Goal: Task Accomplishment & Management: Use online tool/utility

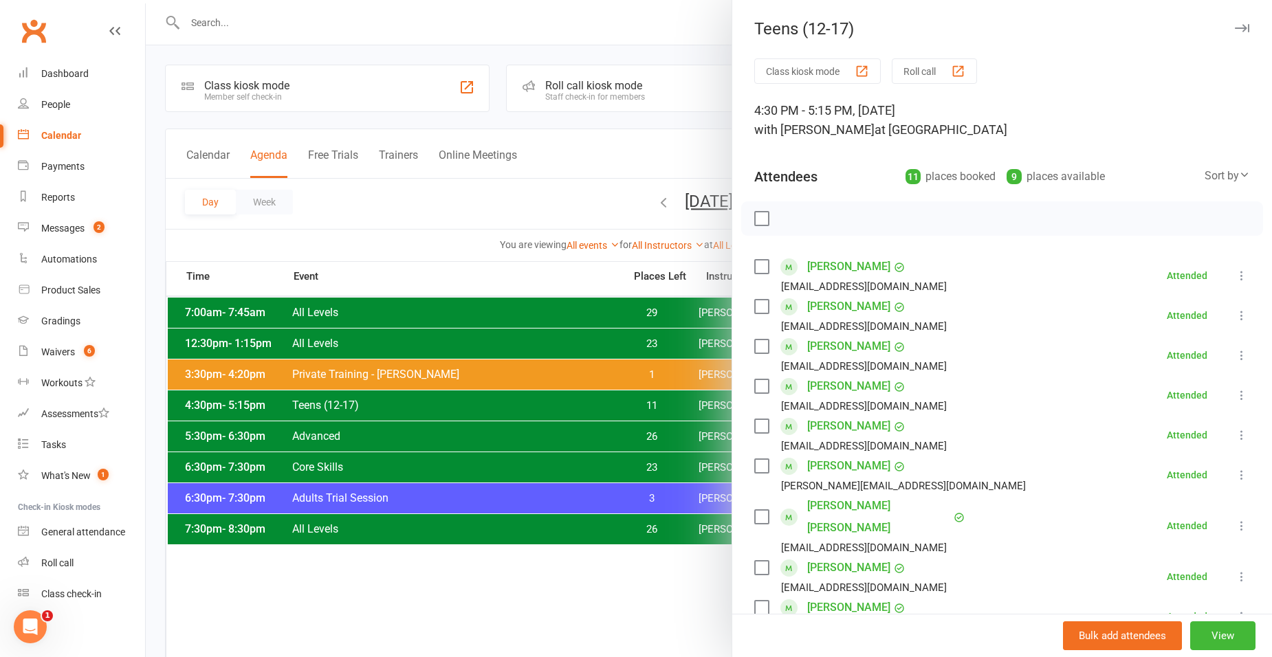
scroll to position [137, 0]
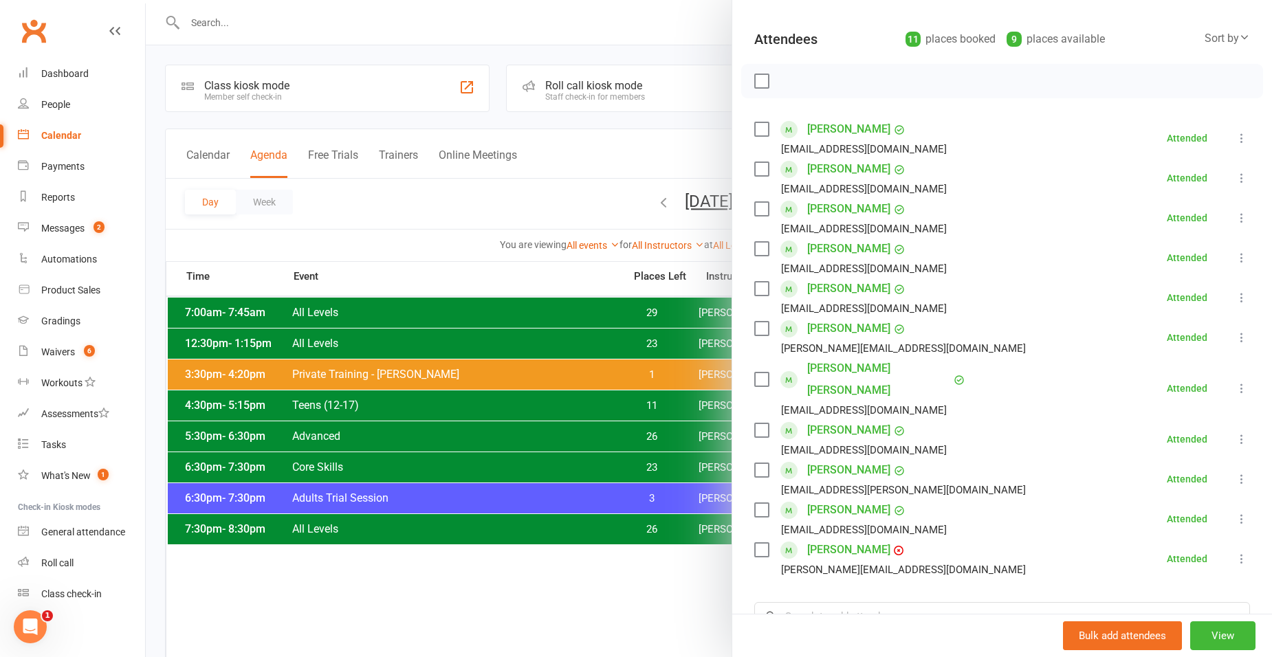
click at [454, 203] on div at bounding box center [709, 328] width 1126 height 657
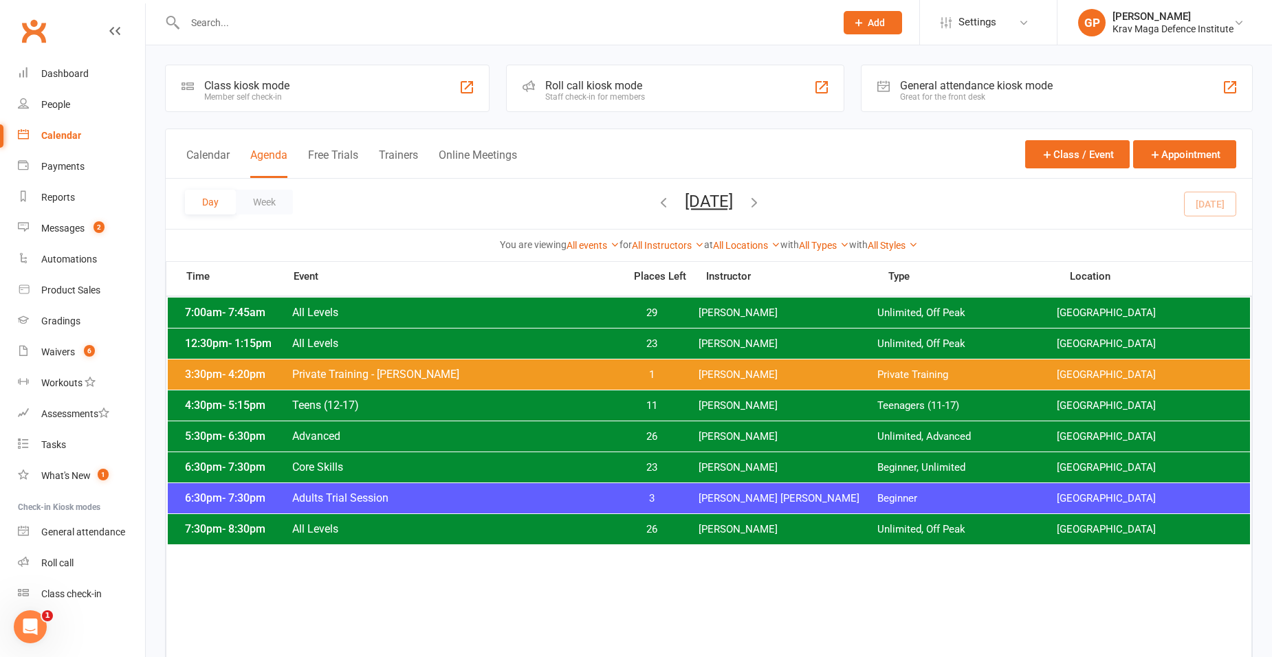
drag, startPoint x: 441, startPoint y: 233, endPoint x: 455, endPoint y: 223, distance: 17.2
drag, startPoint x: 455, startPoint y: 223, endPoint x: 252, endPoint y: 15, distance: 290.6
click at [252, 15] on input "text" at bounding box center [503, 22] width 645 height 19
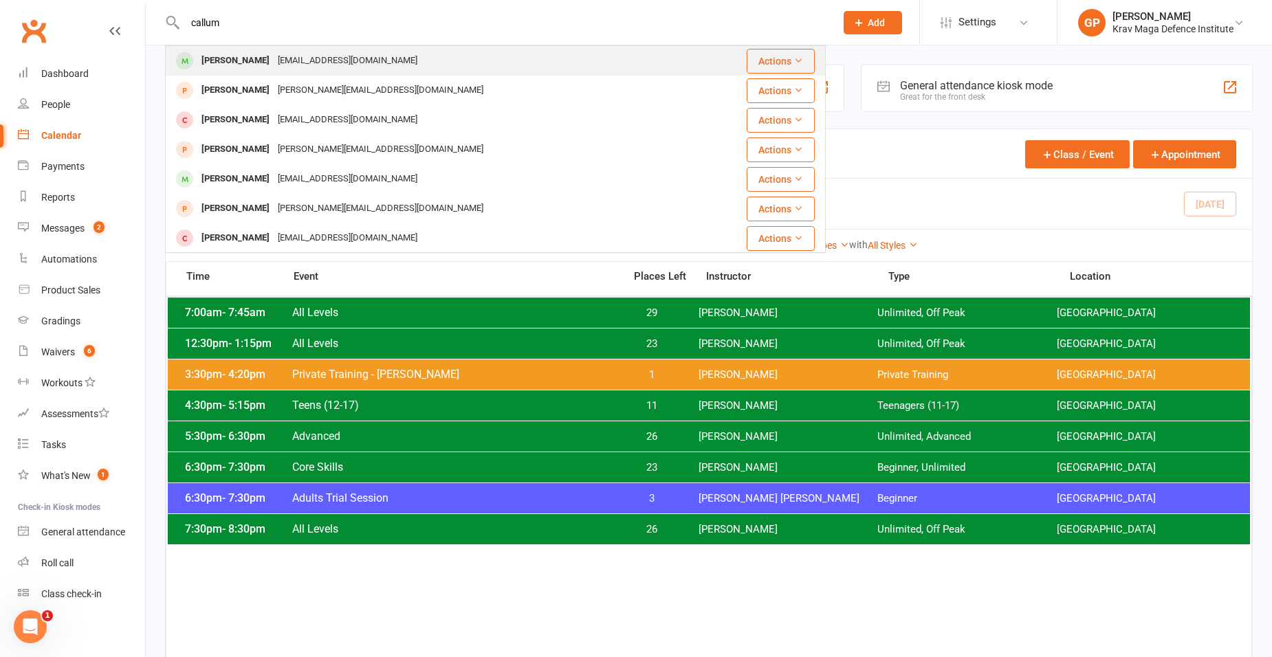
type input "callum"
click at [322, 58] on div "[EMAIL_ADDRESS][DOMAIN_NAME]" at bounding box center [348, 61] width 148 height 20
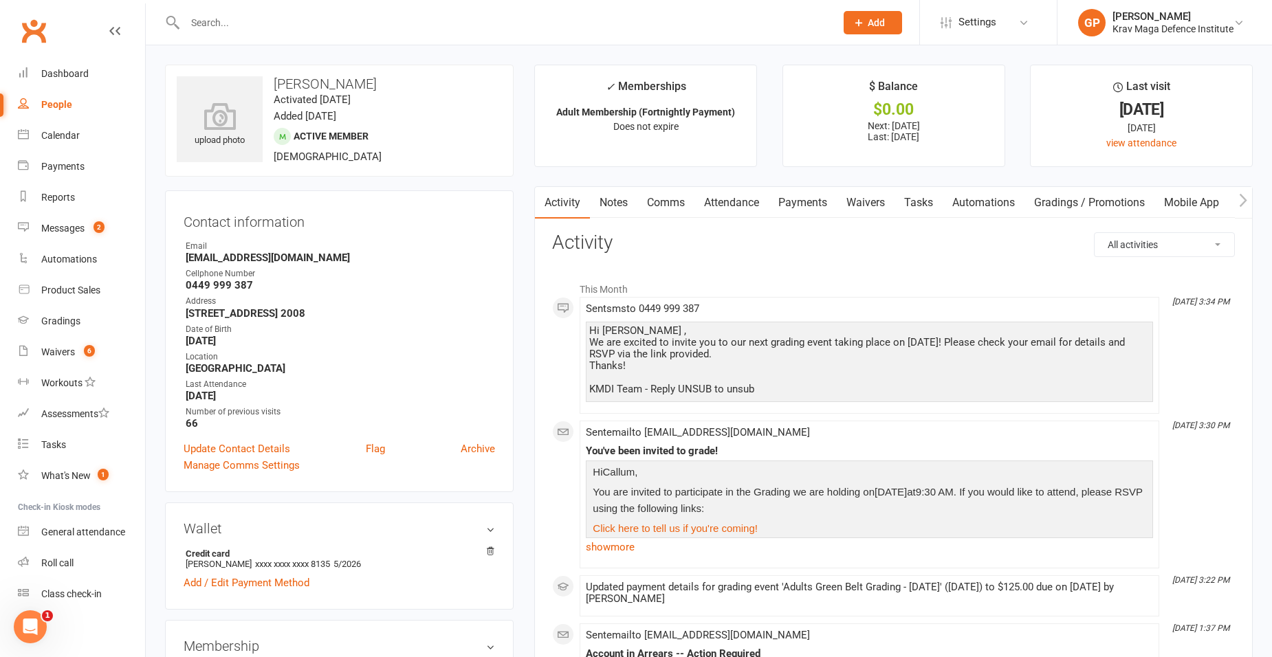
click at [806, 190] on link "Payments" at bounding box center [802, 203] width 68 height 32
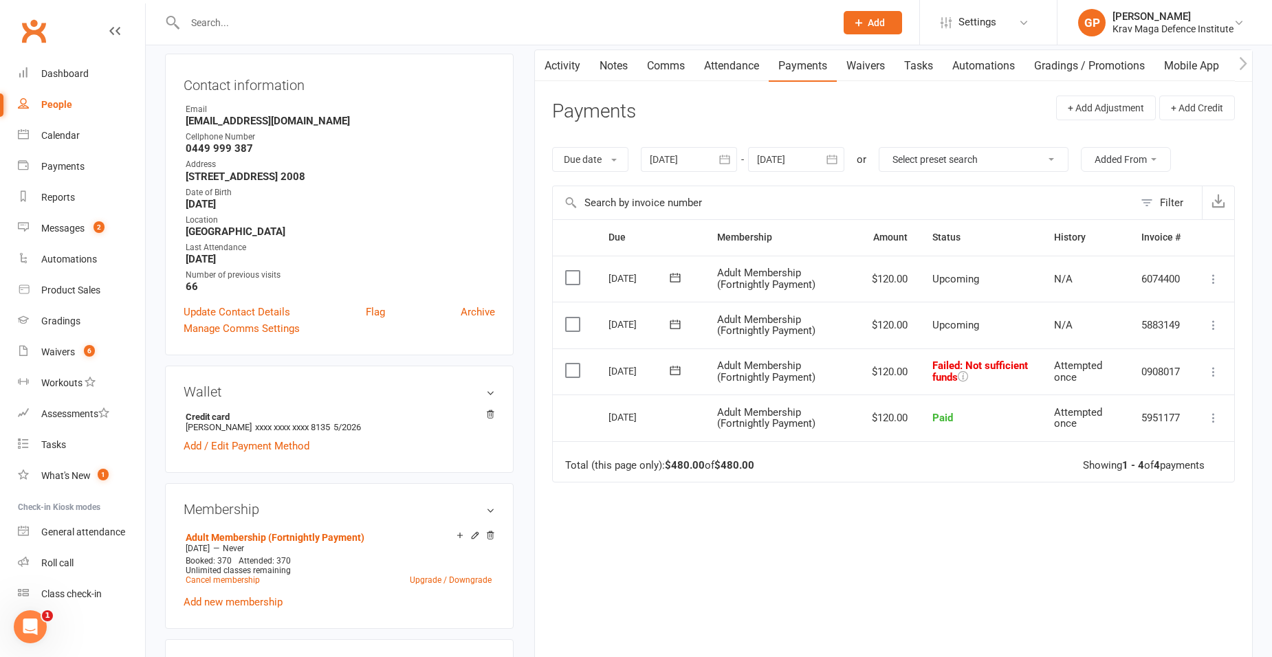
scroll to position [275, 0]
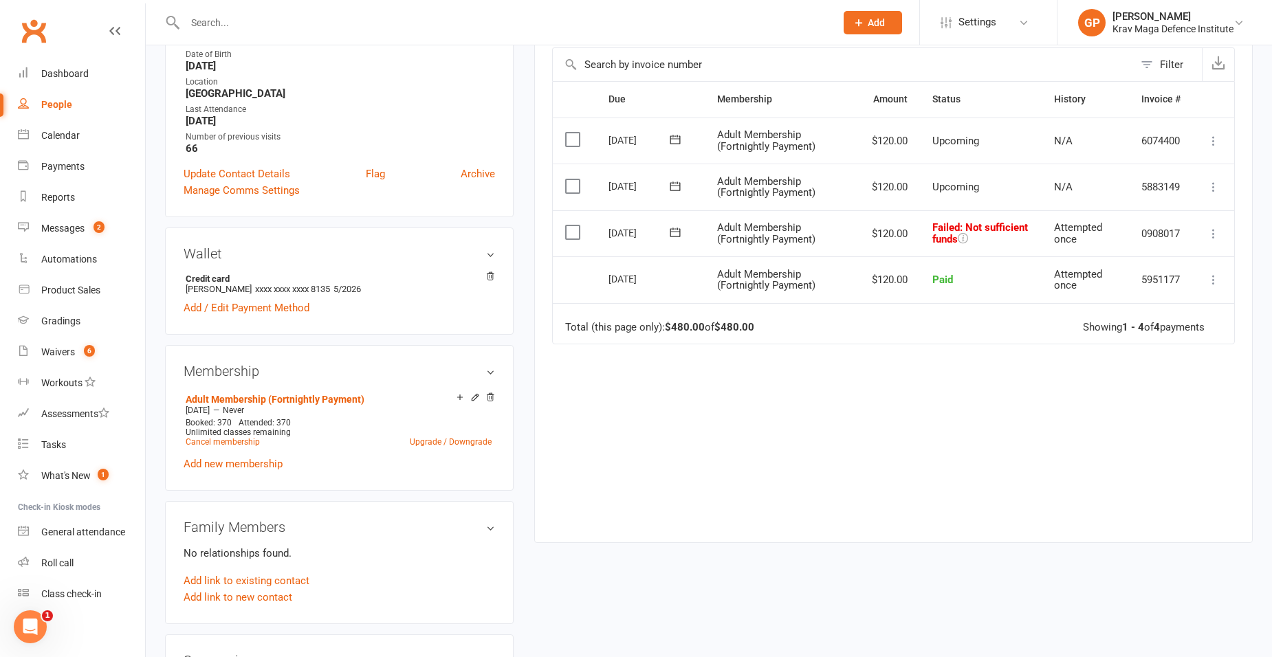
click at [1203, 234] on td "Mark as Paid (Cash) Mark as Paid (POS) Mark as Paid (Other) Skip Retry now More…" at bounding box center [1212, 233] width 41 height 47
click at [1212, 231] on icon at bounding box center [1213, 234] width 14 height 14
click at [1136, 358] on link "Retry now" at bounding box center [1153, 370] width 136 height 27
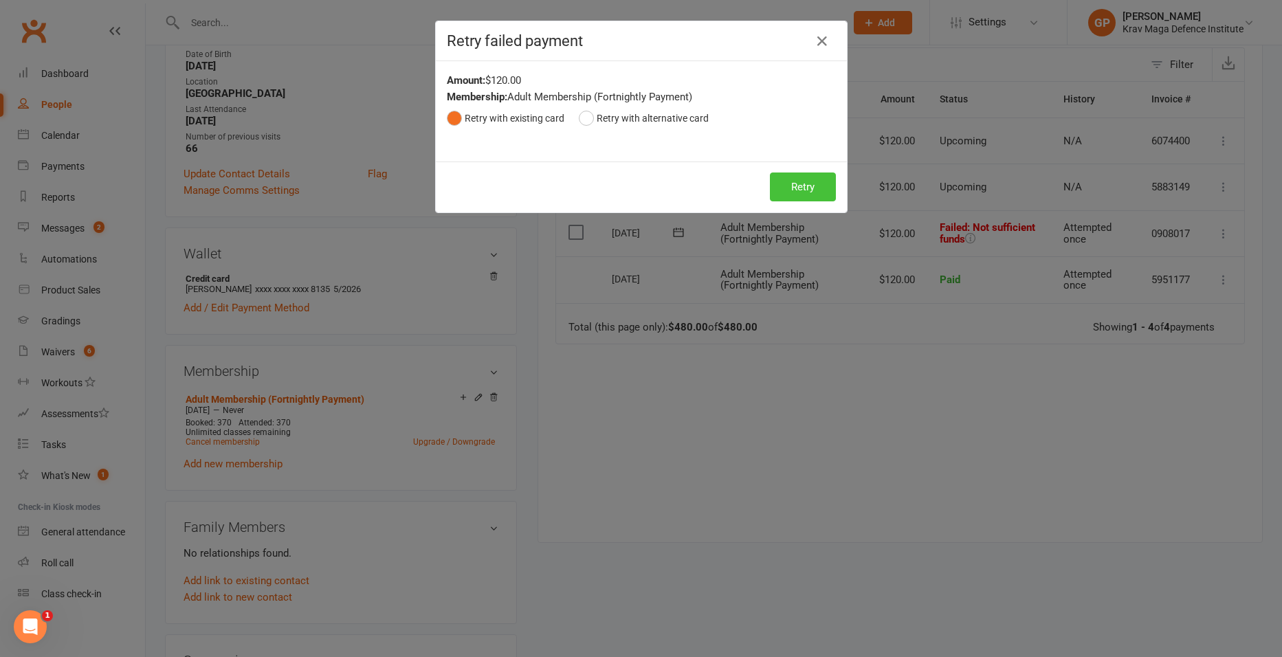
click at [799, 181] on button "Retry" at bounding box center [803, 187] width 66 height 29
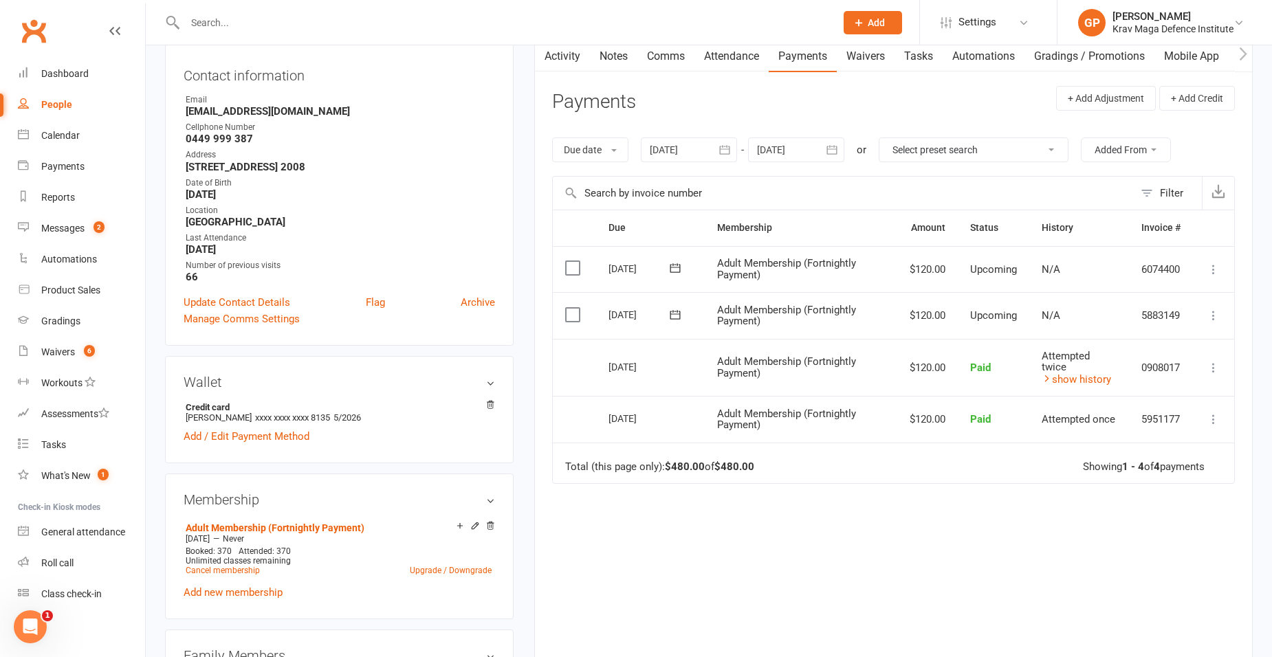
scroll to position [0, 0]
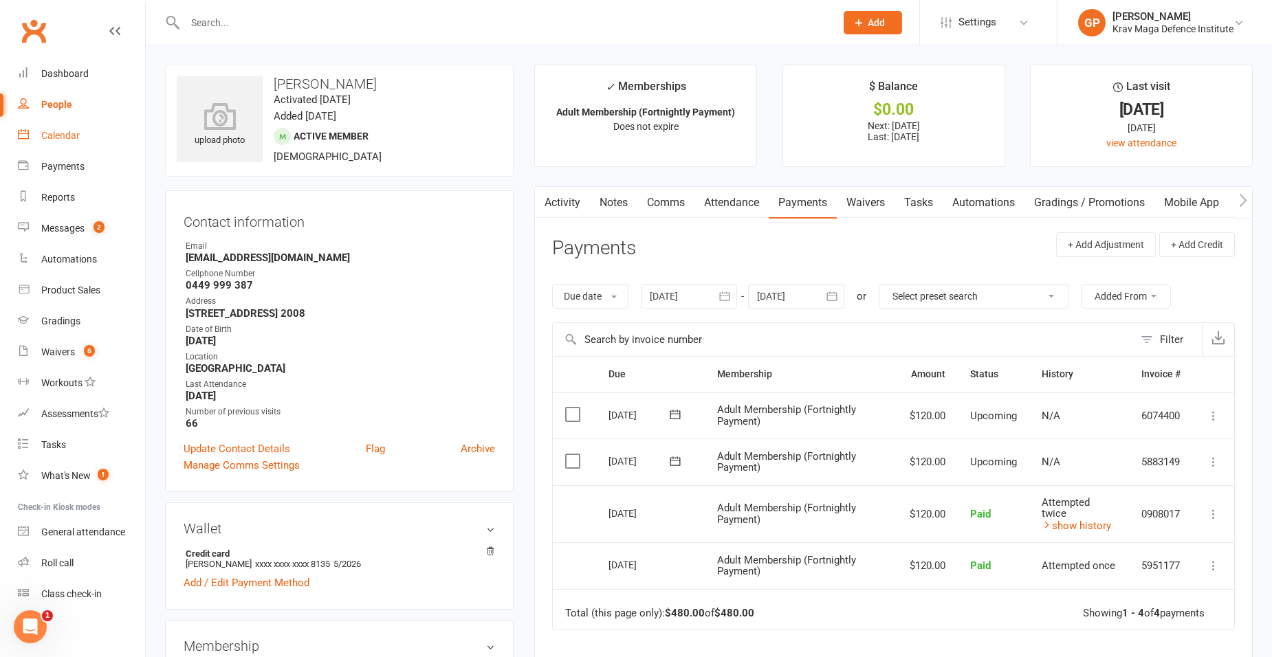
click at [109, 136] on link "Calendar" at bounding box center [81, 135] width 127 height 31
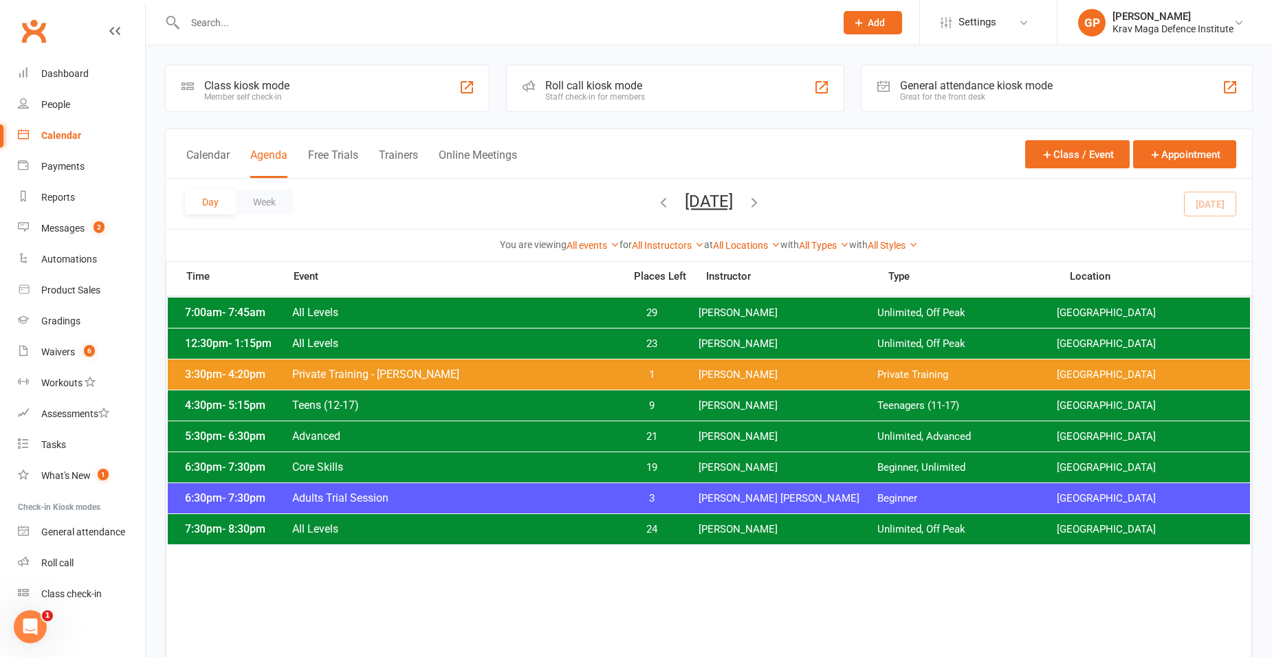
click at [647, 401] on span "9" at bounding box center [652, 405] width 72 height 13
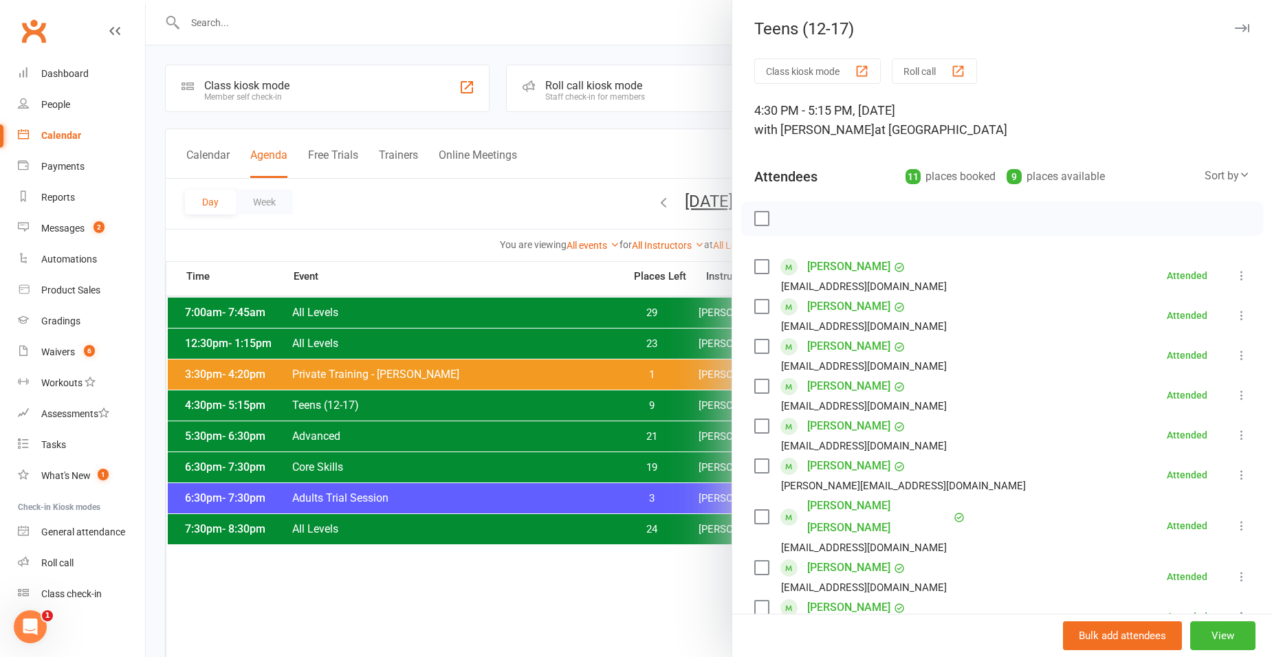
click at [454, 231] on div at bounding box center [709, 328] width 1126 height 657
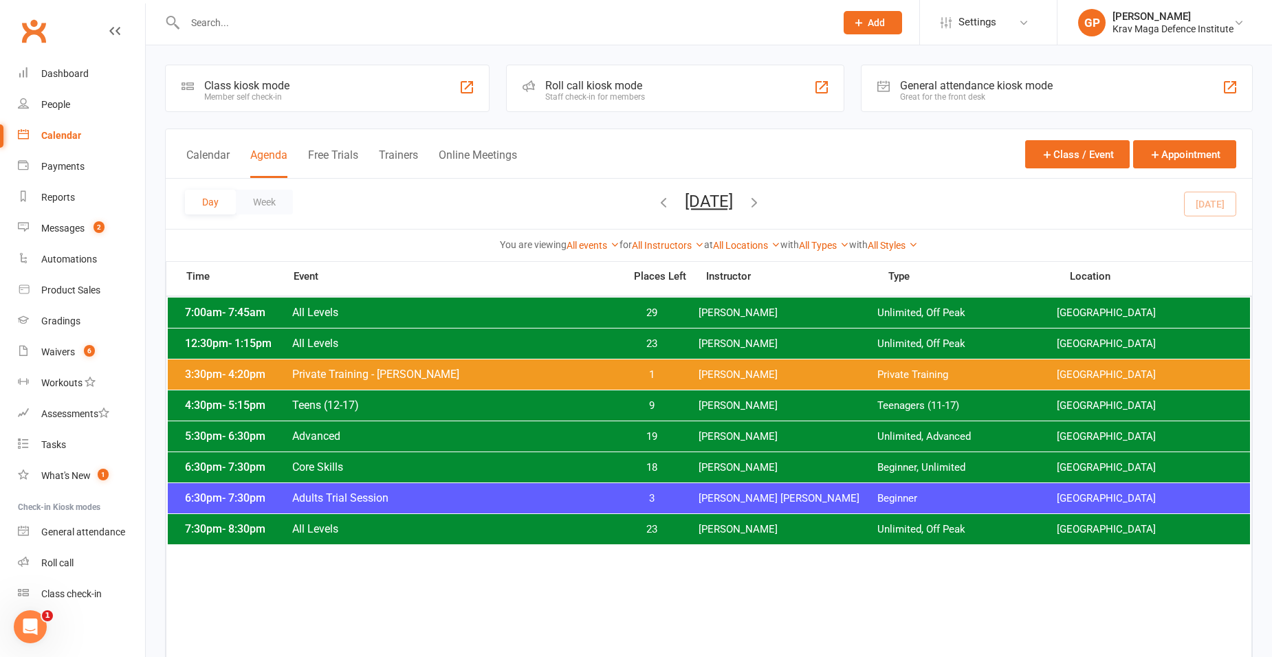
click at [445, 426] on div "5:30pm - 6:30pm Advanced 19 Giacomo Palladin Unlimited, Advanced Surry Hills Gym" at bounding box center [709, 436] width 1082 height 30
click at [395, 438] on span "Advanced" at bounding box center [453, 436] width 324 height 13
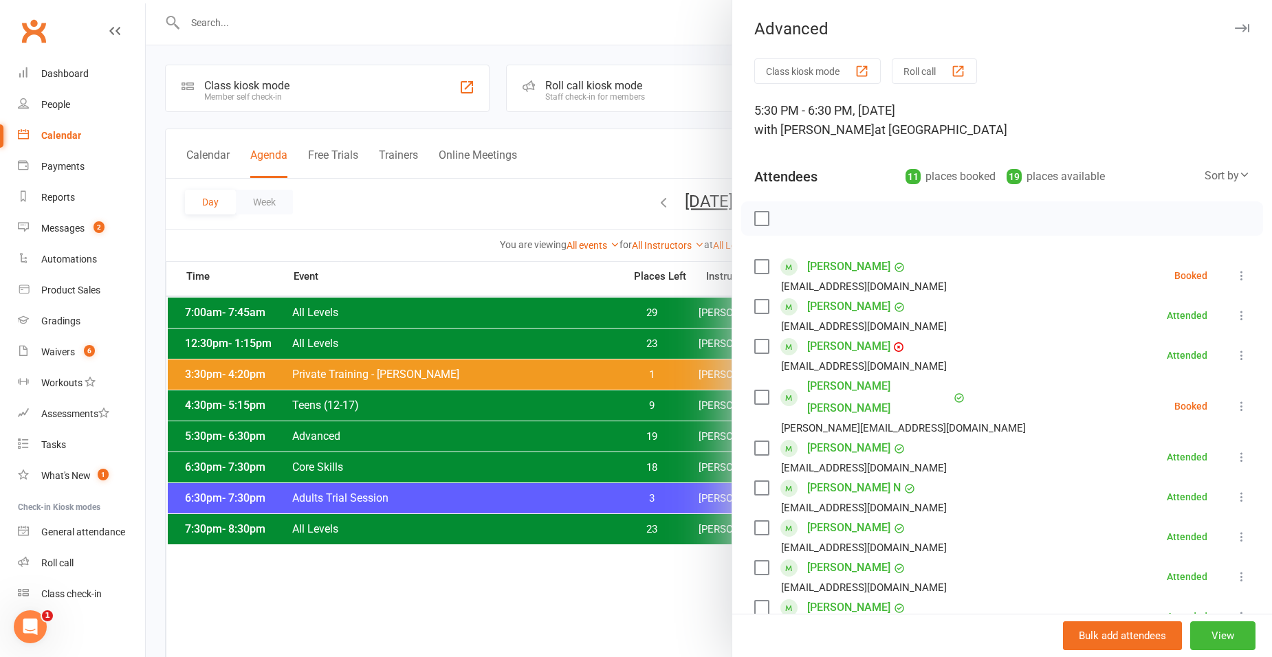
click at [893, 346] on icon at bounding box center [898, 347] width 11 height 11
click at [898, 348] on icon at bounding box center [899, 347] width 2 height 2
click at [1234, 276] on icon at bounding box center [1241, 276] width 14 height 14
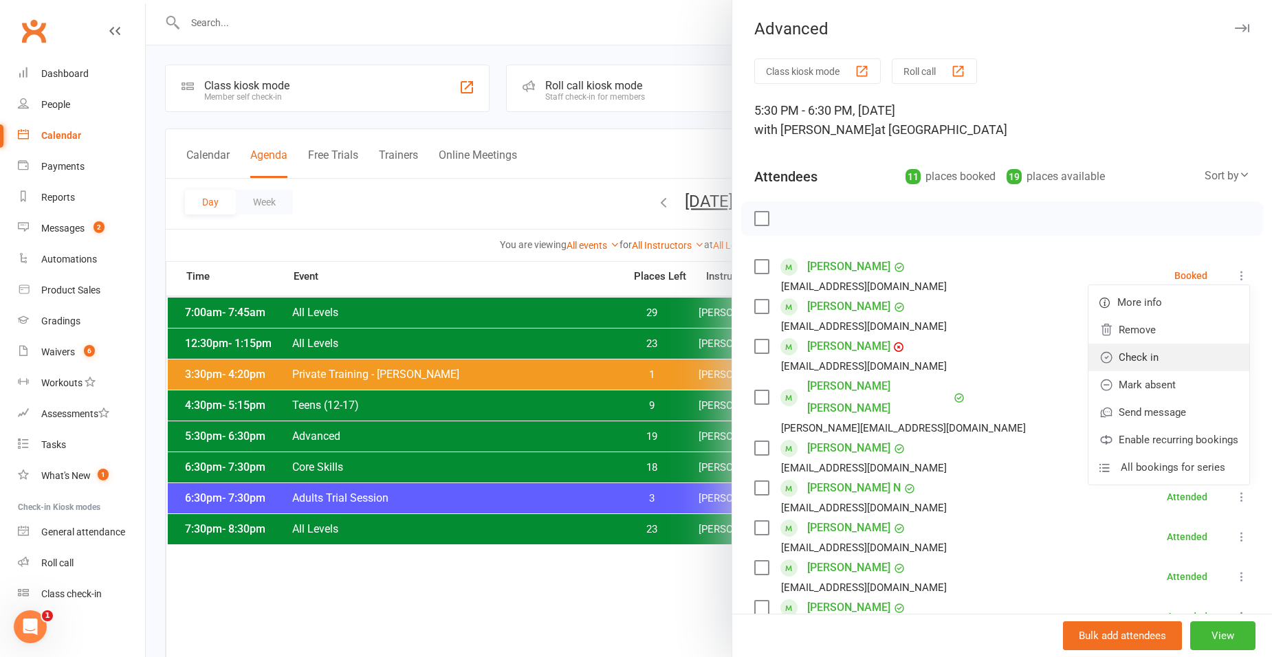
click at [1144, 356] on link "Check in" at bounding box center [1168, 357] width 161 height 27
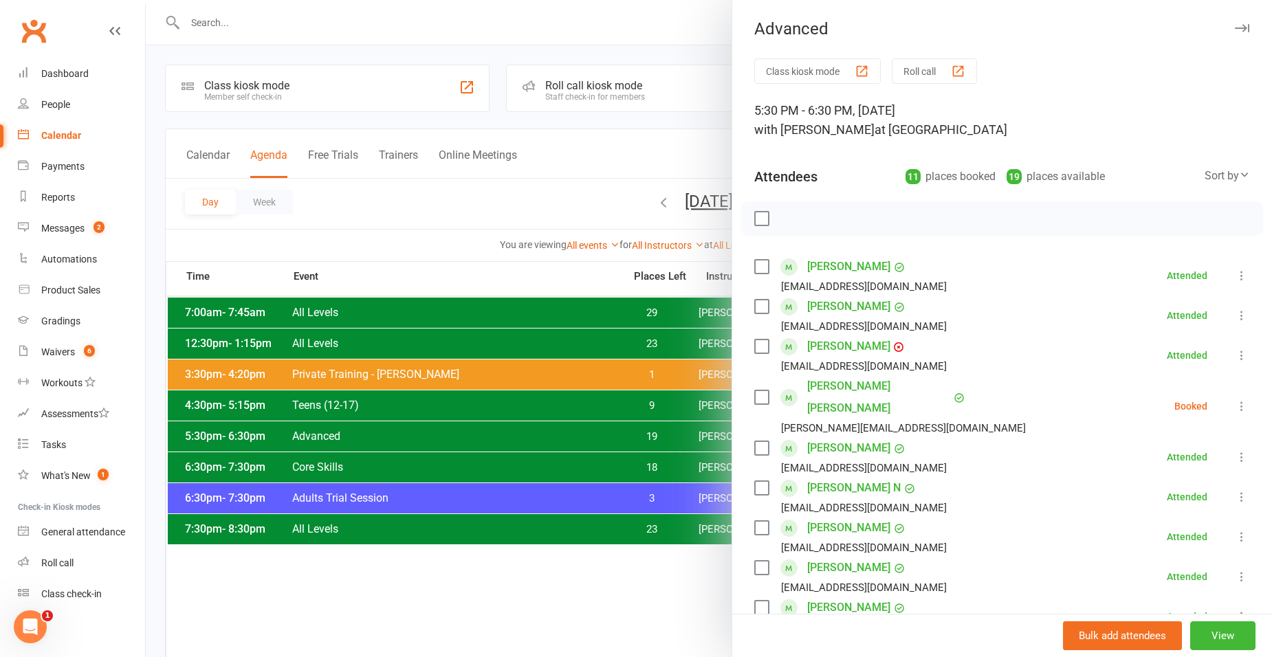
click at [342, 218] on div at bounding box center [709, 328] width 1126 height 657
